Goal: Find specific page/section: Find specific page/section

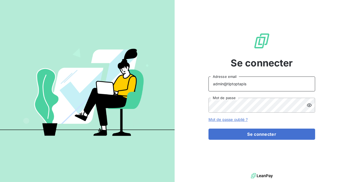
click at [253, 86] on input "admin@tiptoptapis" at bounding box center [261, 84] width 107 height 15
type input "admin@altioreloc"
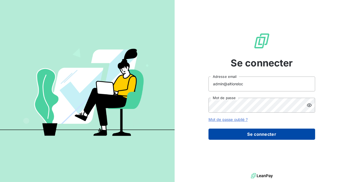
click at [244, 130] on button "Se connecter" at bounding box center [261, 134] width 107 height 11
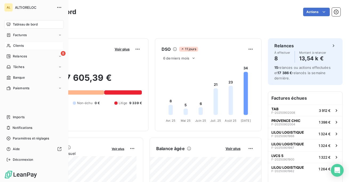
click at [15, 46] on span "Clients" at bounding box center [18, 45] width 11 height 5
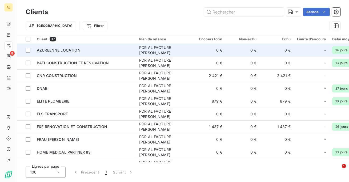
click at [92, 53] on div "AZUREENNE LOCATION" at bounding box center [85, 50] width 96 height 5
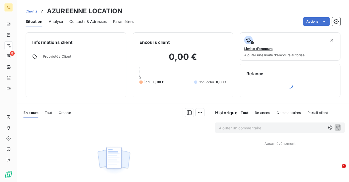
click at [86, 17] on div "Contacts & Adresses" at bounding box center [87, 21] width 37 height 11
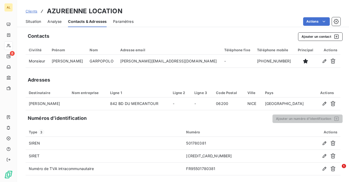
scroll to position [1, 0]
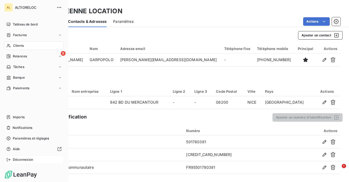
click at [21, 158] on span "Déconnexion" at bounding box center [23, 160] width 21 height 5
